Goal: Task Accomplishment & Management: Manage account settings

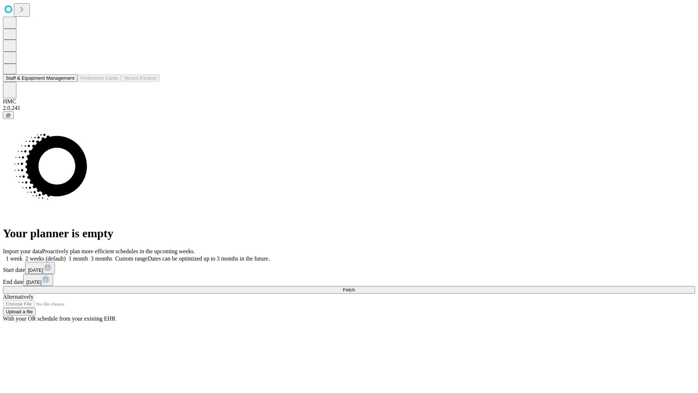
click at [68, 82] on button "Staff & Equipment Management" at bounding box center [40, 78] width 75 height 8
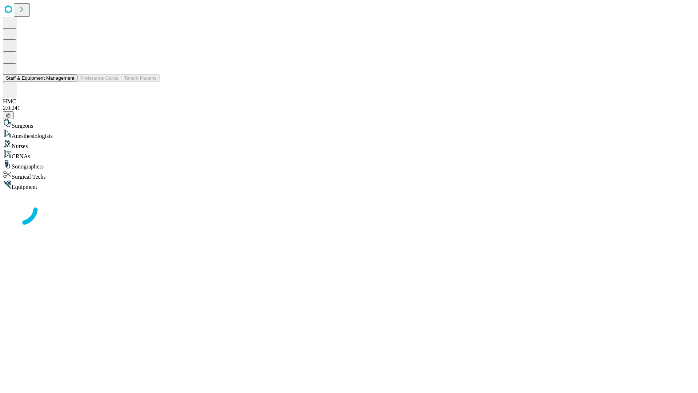
click at [69, 82] on button "Staff & Equipment Management" at bounding box center [40, 78] width 75 height 8
